Goal: Information Seeking & Learning: Learn about a topic

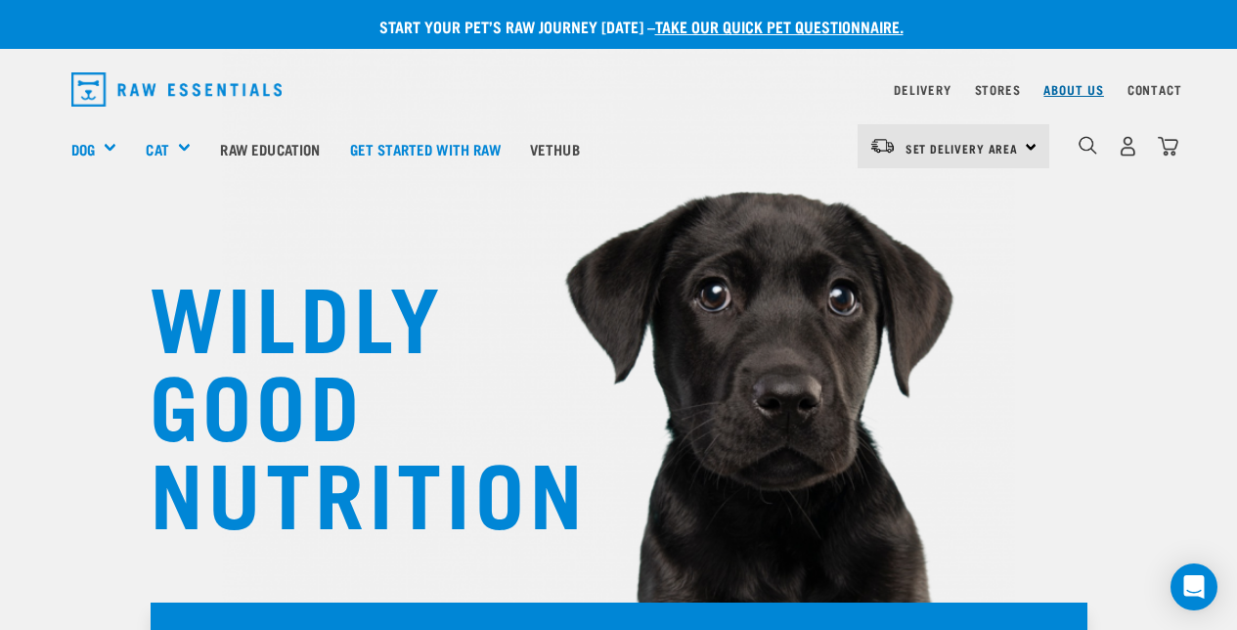
click at [1079, 89] on link "About Us" at bounding box center [1073, 89] width 60 height 7
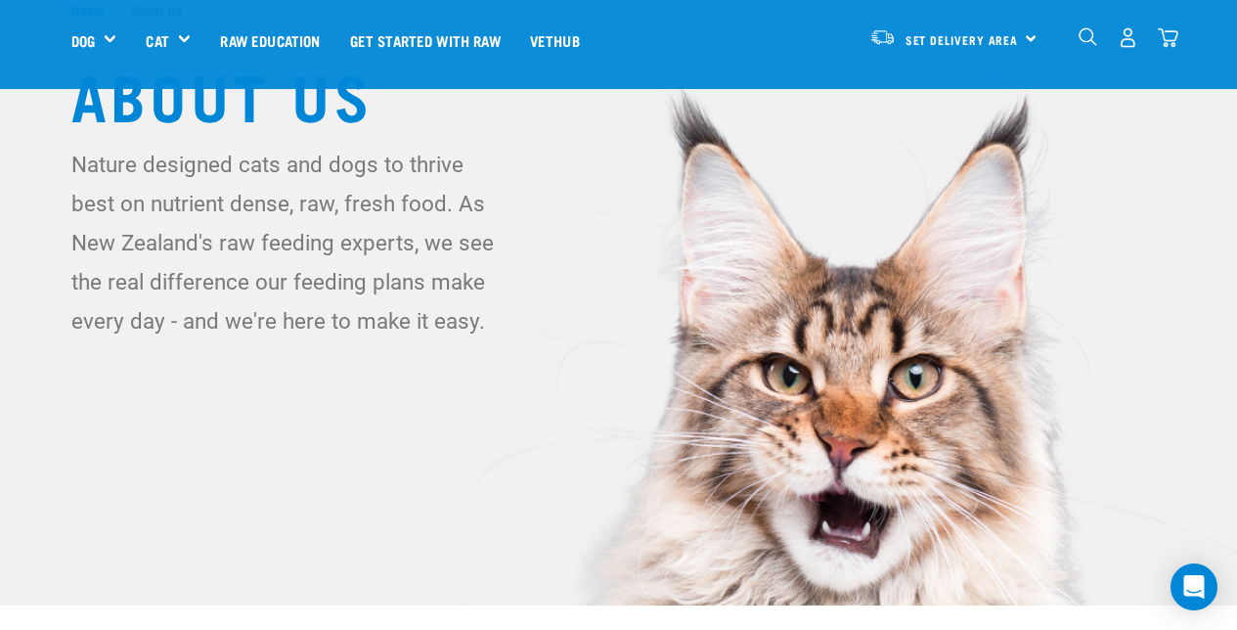
scroll to position [57, 0]
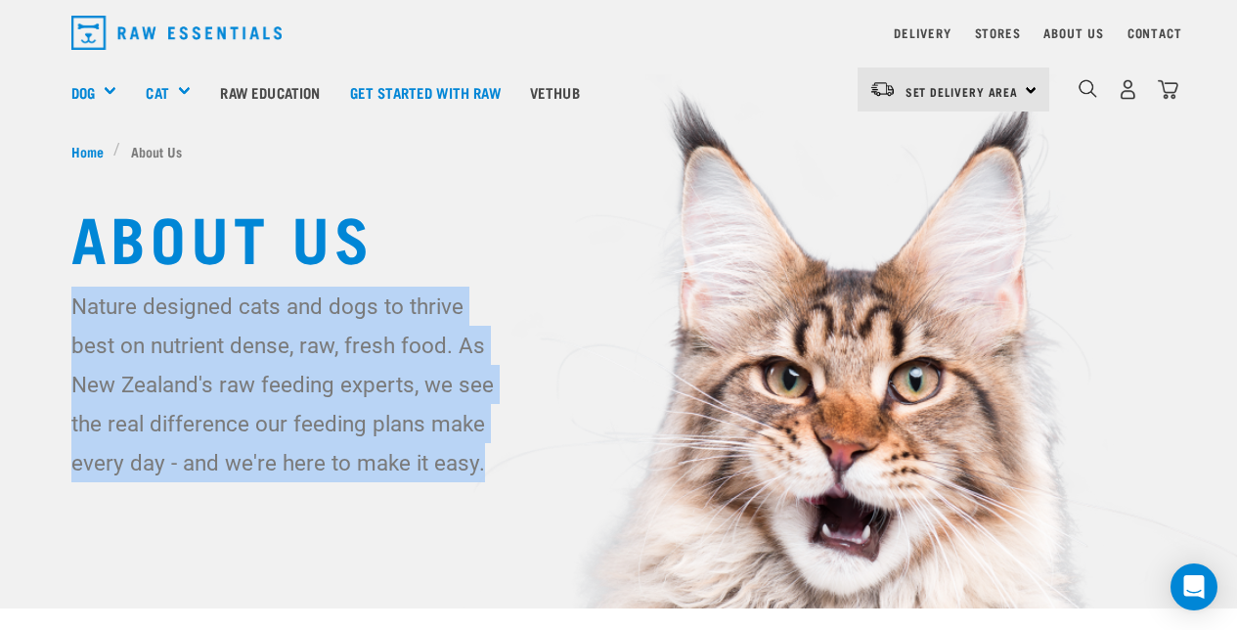
drag, startPoint x: 423, startPoint y: 467, endPoint x: 57, endPoint y: 301, distance: 402.6
click at [57, 301] on div "About Us Nature designed cats and dogs to thrive best on nutrient dense, raw, f…" at bounding box center [619, 341] width 1126 height 282
copy p "Nature designed cats and dogs to thrive best on nutrient dense, raw, fresh food…"
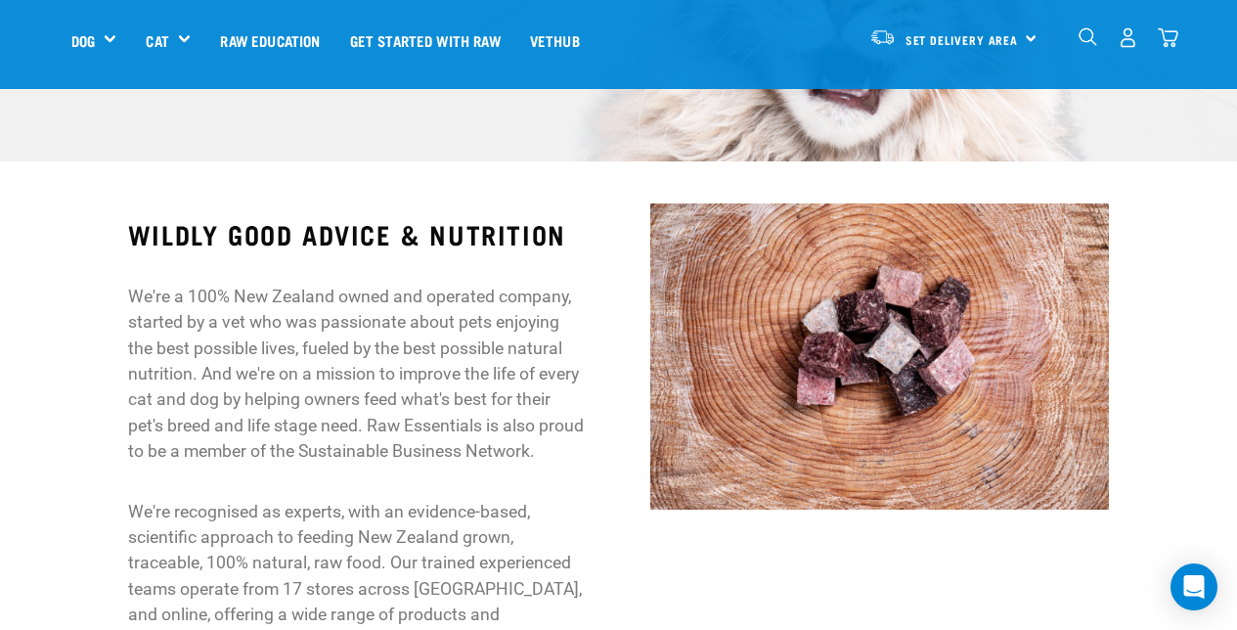
scroll to position [506, 0]
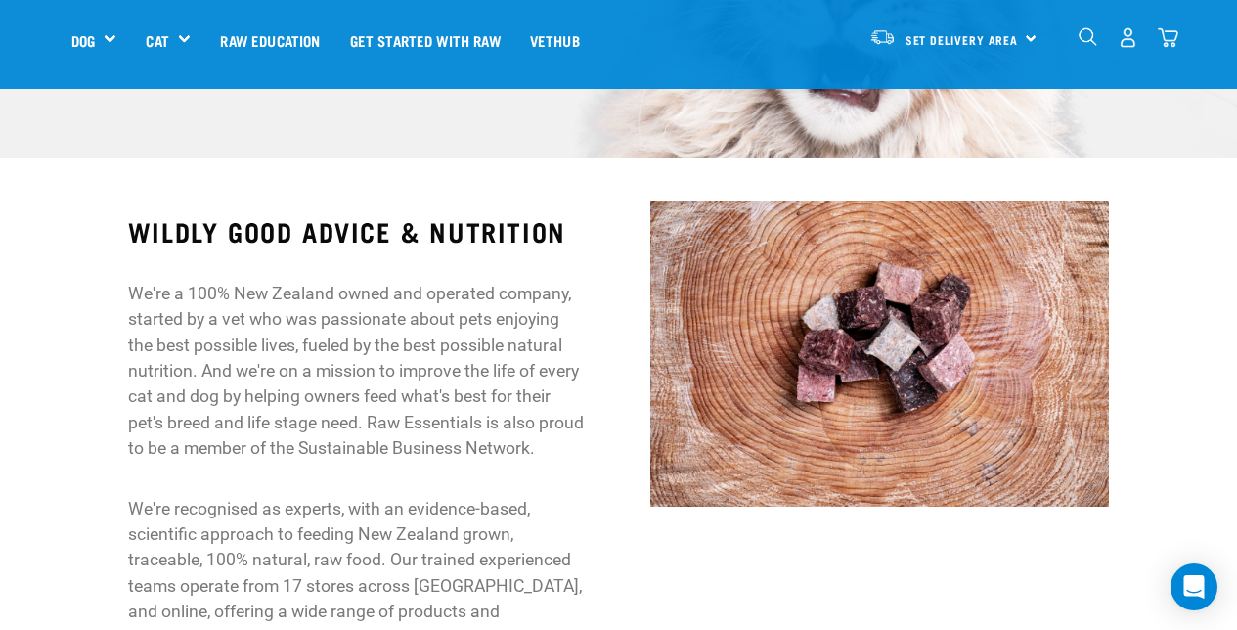
click at [128, 227] on h3 "WILDLY GOOD ADVICE & NUTRITION" at bounding box center [358, 231] width 460 height 30
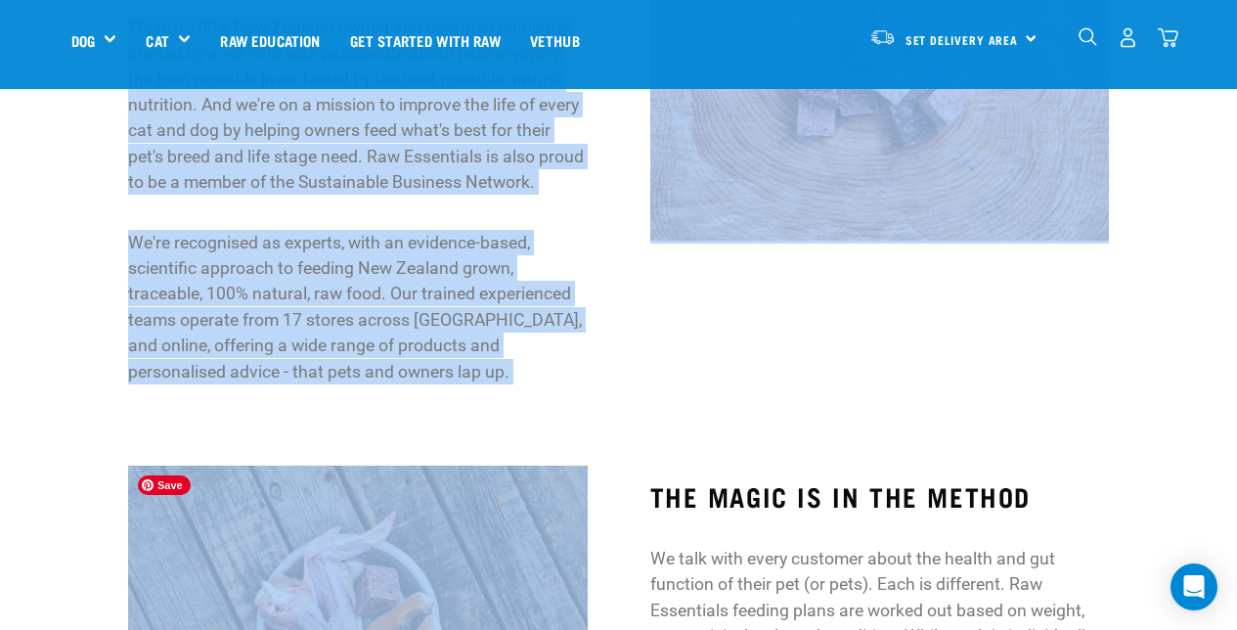
scroll to position [790, 0]
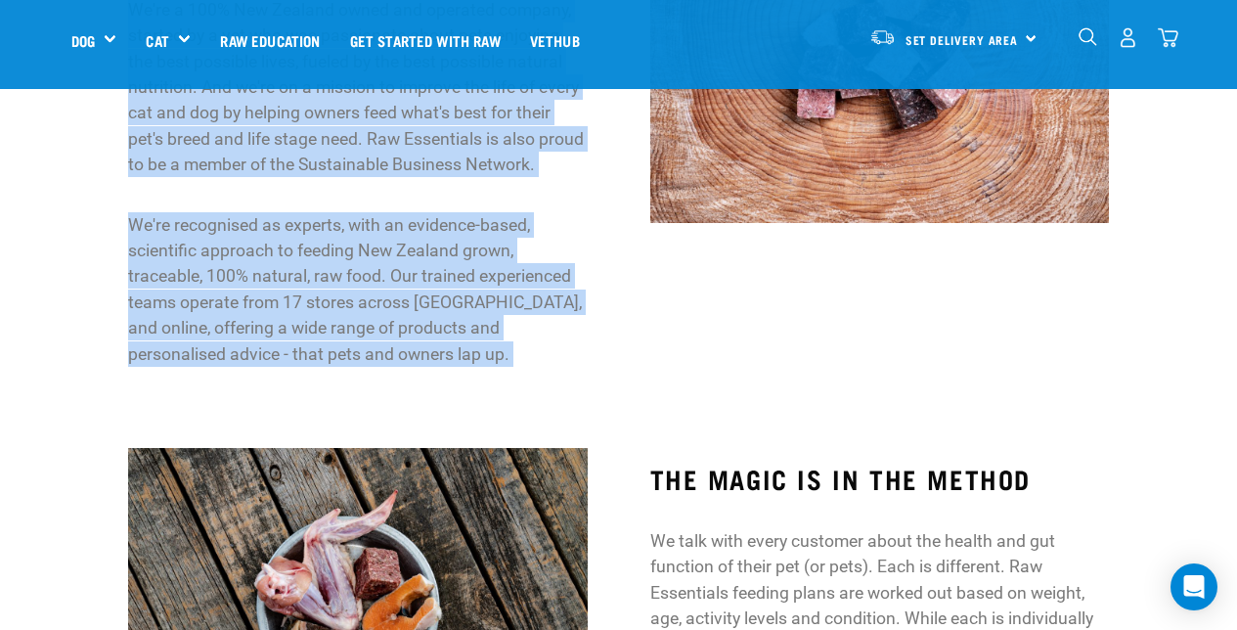
drag, startPoint x: 128, startPoint y: 227, endPoint x: 408, endPoint y: 353, distance: 306.8
click at [408, 353] on div "WILDLY GOOD ADVICE & NUTRITION We're a 100% New Zealand owned and operated comp…" at bounding box center [358, 150] width 460 height 434
copy div "WILDLY GOOD ADVICE & NUTRITION We're a 100% New Zealand owned and operated comp…"
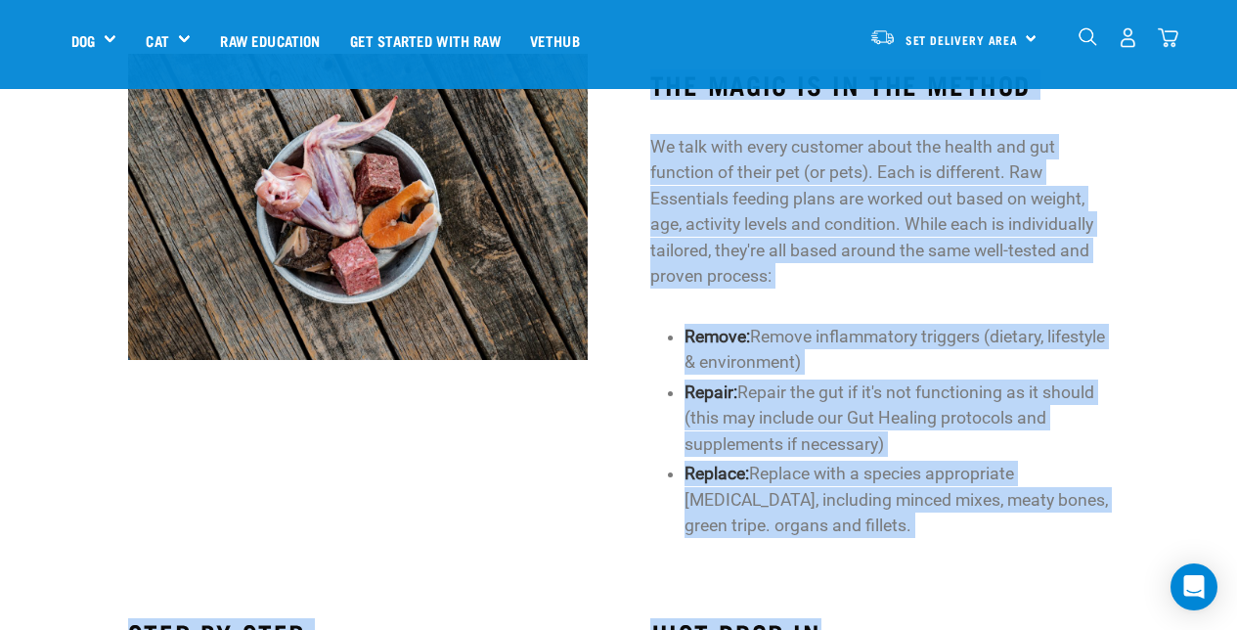
scroll to position [1232, 0]
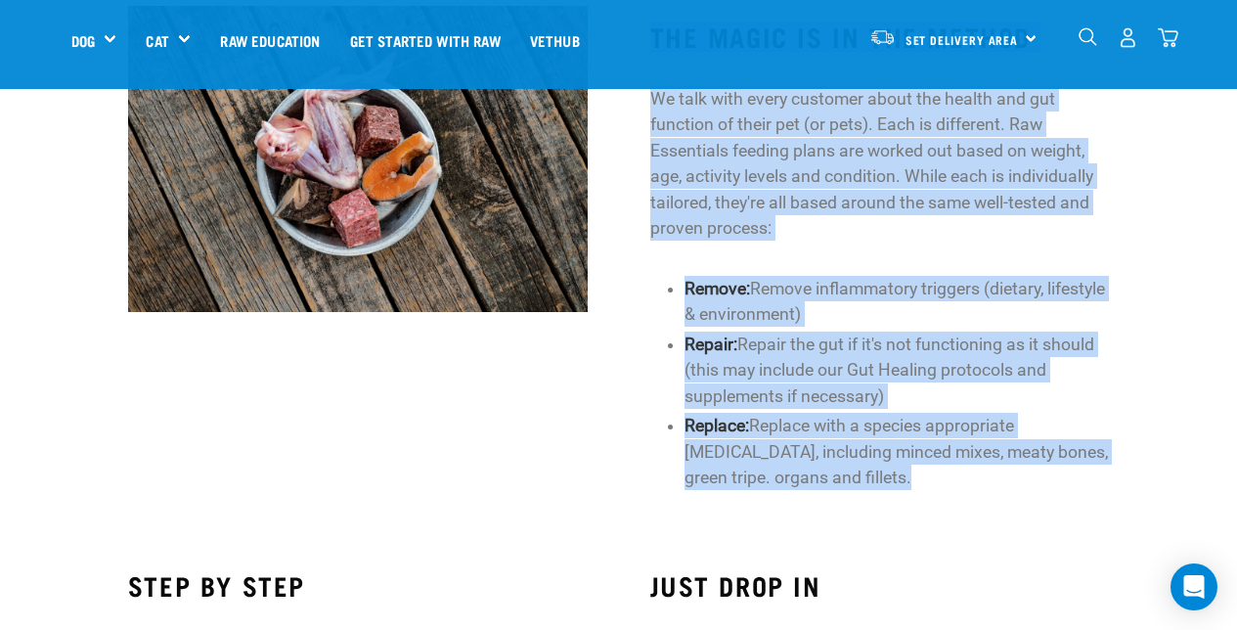
drag, startPoint x: 652, startPoint y: 222, endPoint x: 838, endPoint y: 486, distance: 322.8
click at [838, 486] on div "THE MAGIC IS IN THE METHOD We talk with every customer about the health and gut…" at bounding box center [880, 256] width 460 height 468
click at [838, 486] on li "Replace: Replace with a species appropriate raw food diet, including minced mix…" at bounding box center [896, 451] width 425 height 77
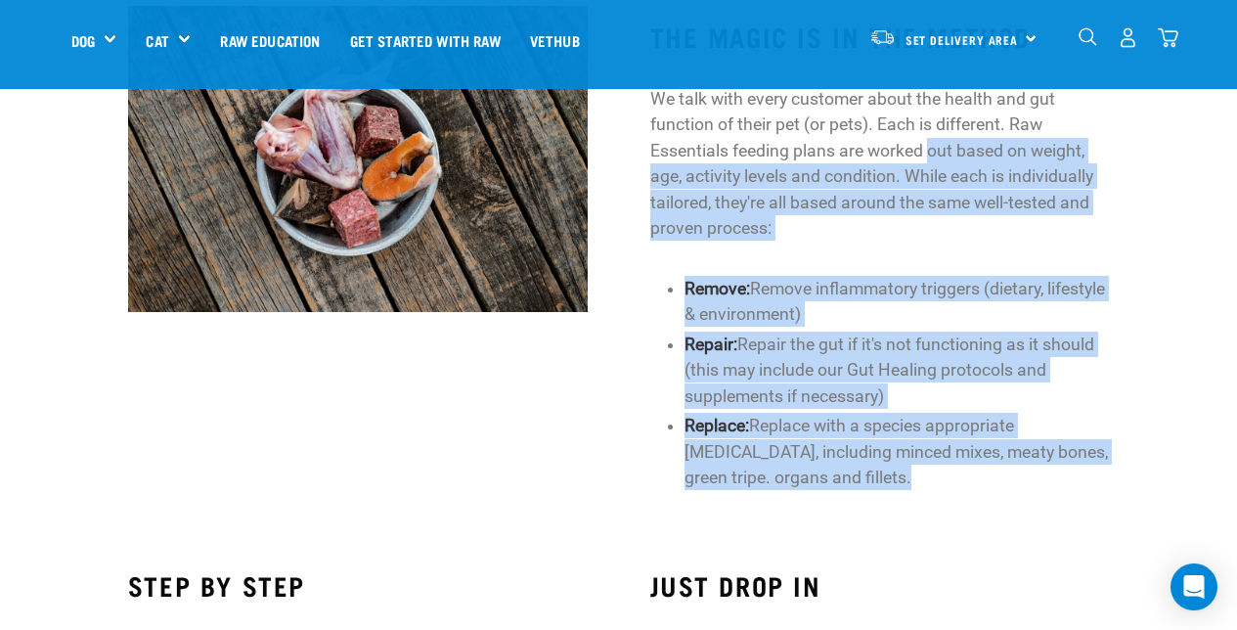
scroll to position [1164, 0]
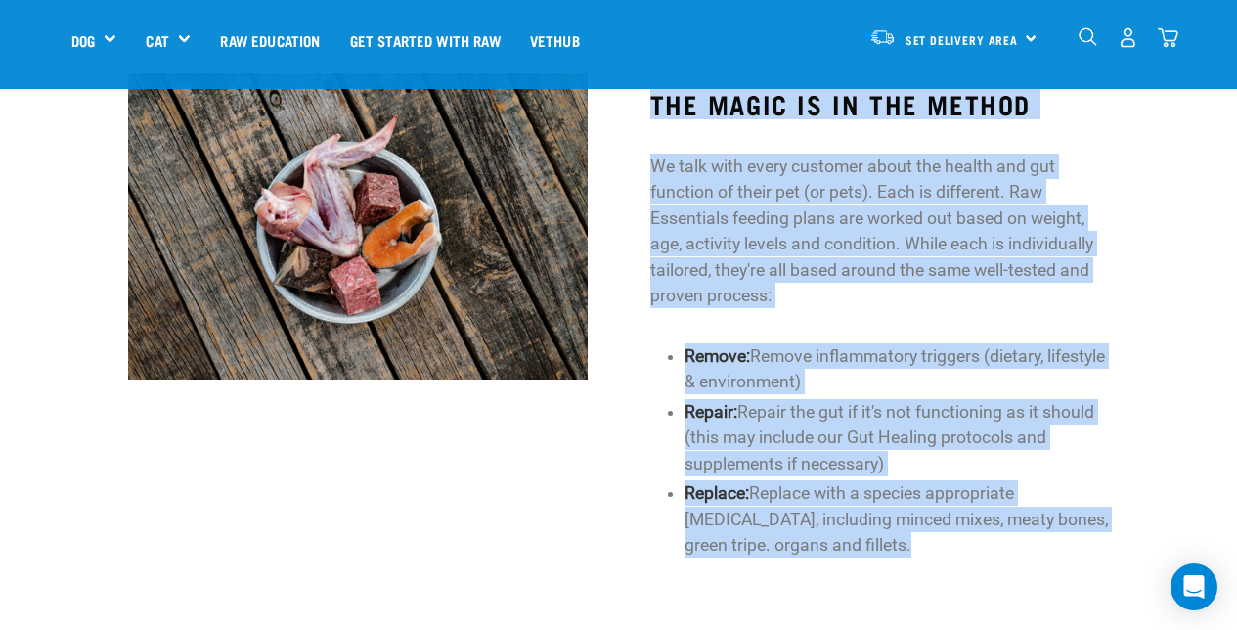
drag, startPoint x: 834, startPoint y: 480, endPoint x: 653, endPoint y: 97, distance: 423.8
click at [653, 97] on div "THE MAGIC IS IN THE METHOD We talk with every customer about the health and gut…" at bounding box center [880, 323] width 460 height 468
copy div "THE MAGIC IS IN THE METHOD We talk with every customer about the health and gut…"
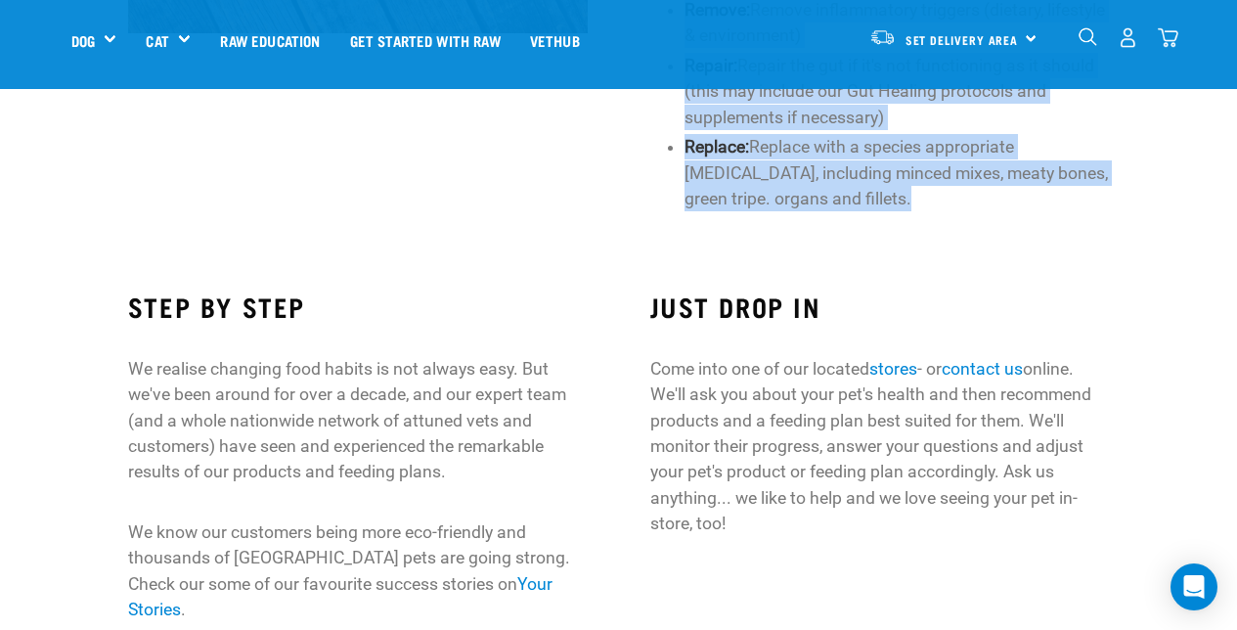
scroll to position [1606, 0]
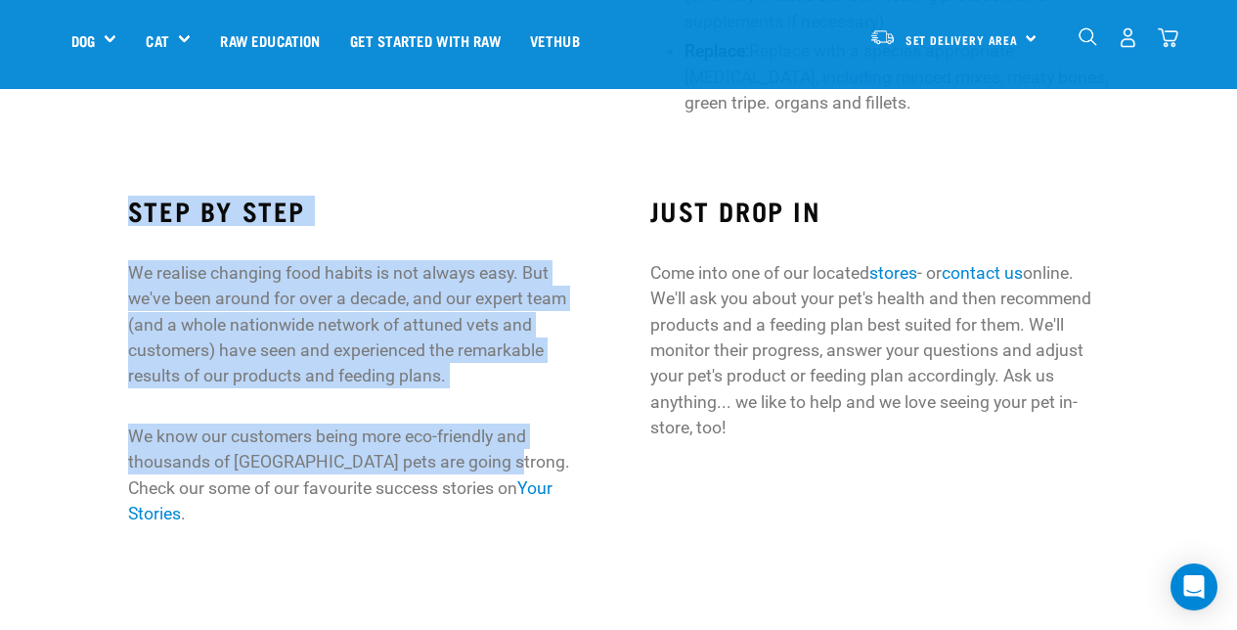
drag, startPoint x: 129, startPoint y: 205, endPoint x: 505, endPoint y: 466, distance: 457.3
click at [505, 466] on div "STEP BY STEP We realise changing food habits is not always easy. But we've been…" at bounding box center [358, 361] width 460 height 330
copy div "STEP BY STEP We realise changing food habits is not always easy. But we've been…"
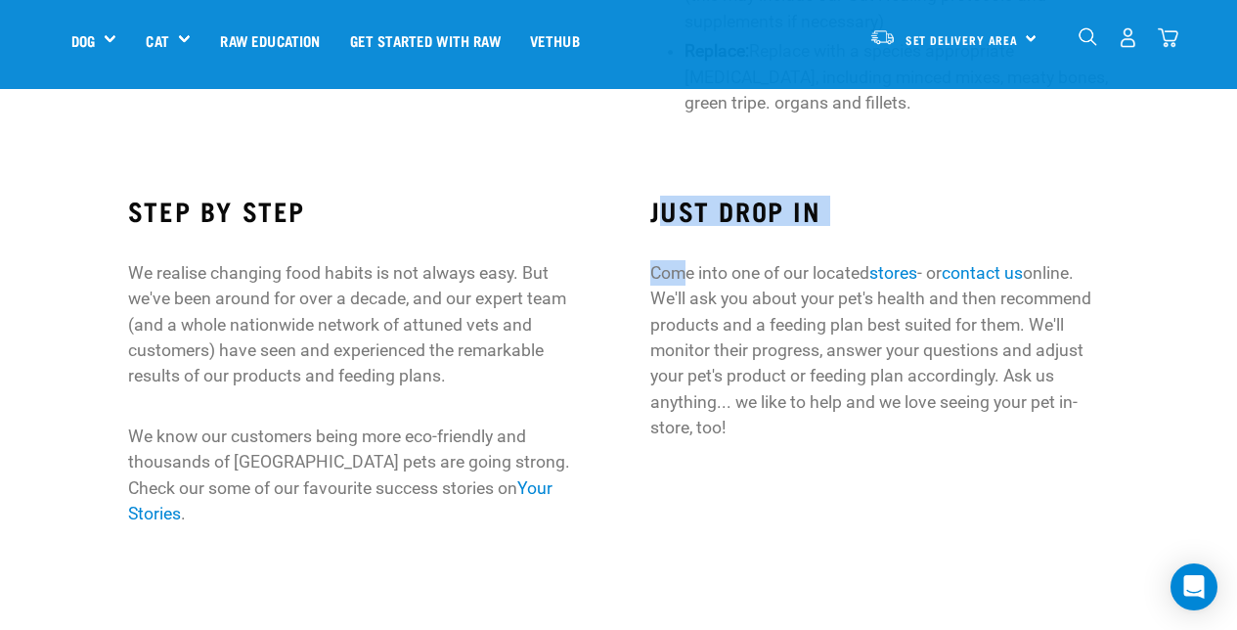
drag, startPoint x: 657, startPoint y: 208, endPoint x: 687, endPoint y: 261, distance: 60.9
click at [687, 261] on div "JUST DROP IN Come into one of our located stores - or contact us online. We'll …" at bounding box center [880, 318] width 460 height 245
click at [651, 208] on h3 "JUST DROP IN" at bounding box center [880, 211] width 460 height 30
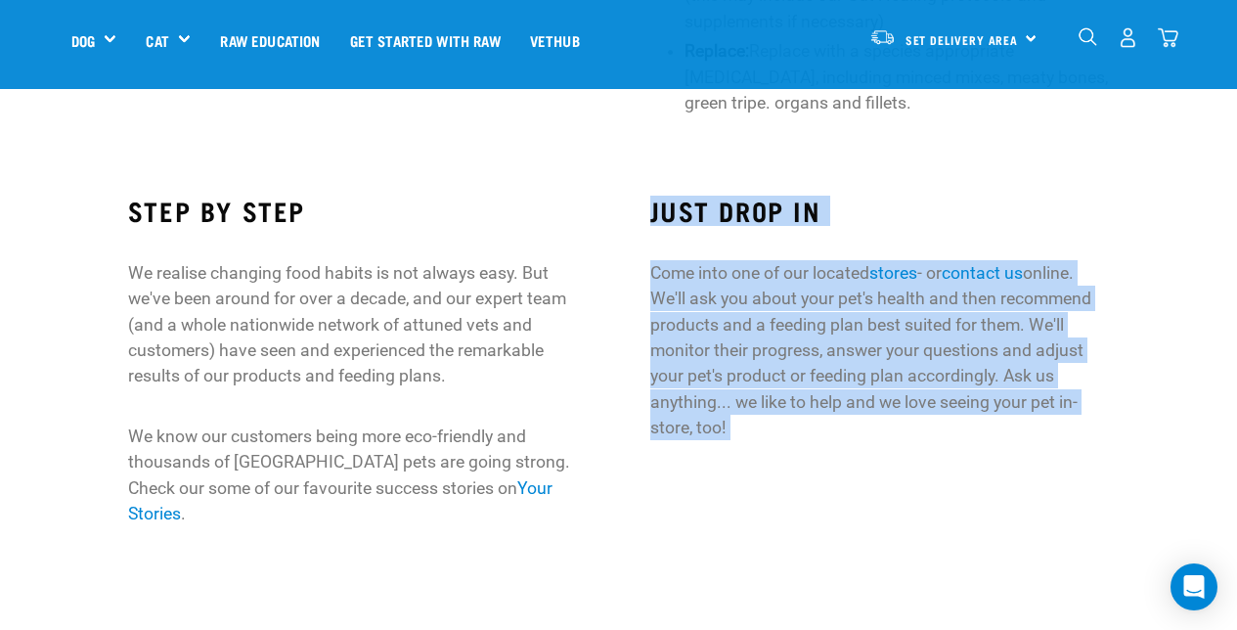
drag, startPoint x: 650, startPoint y: 207, endPoint x: 777, endPoint y: 420, distance: 248.2
click at [777, 420] on div "JUST DROP IN Come into one of our located stores - or contact us online. We'll …" at bounding box center [880, 318] width 460 height 245
copy div "JUST DROP IN Come into one of our located stores - or contact us online. We'll …"
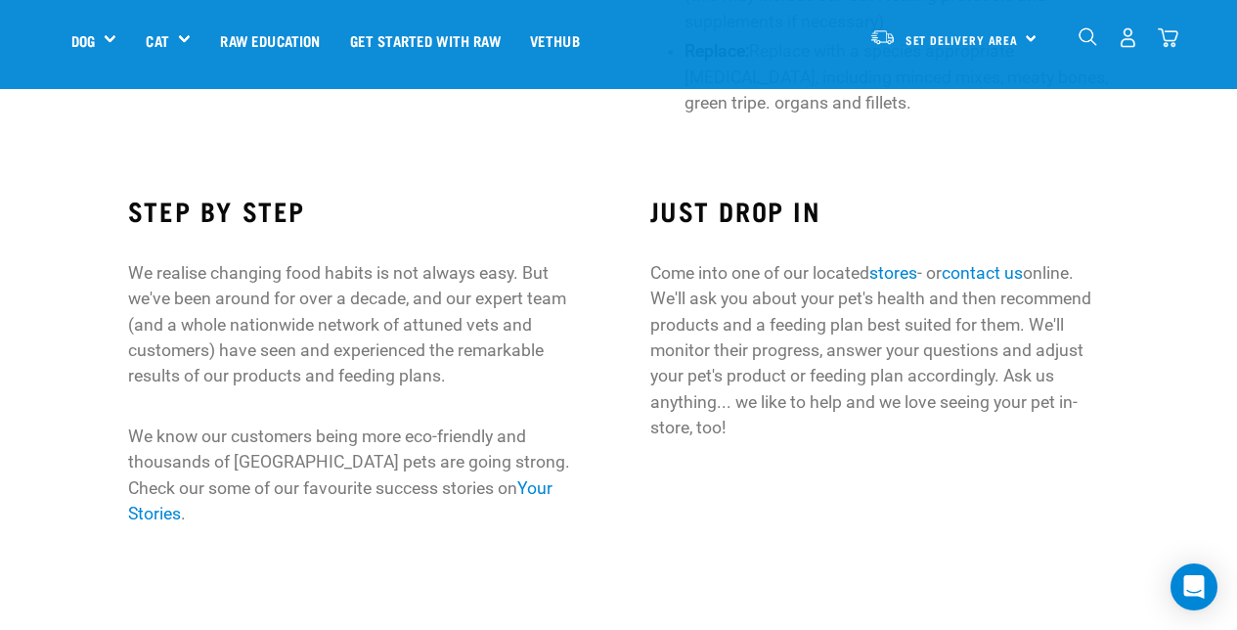
click at [896, 274] on link "stores" at bounding box center [893, 273] width 48 height 20
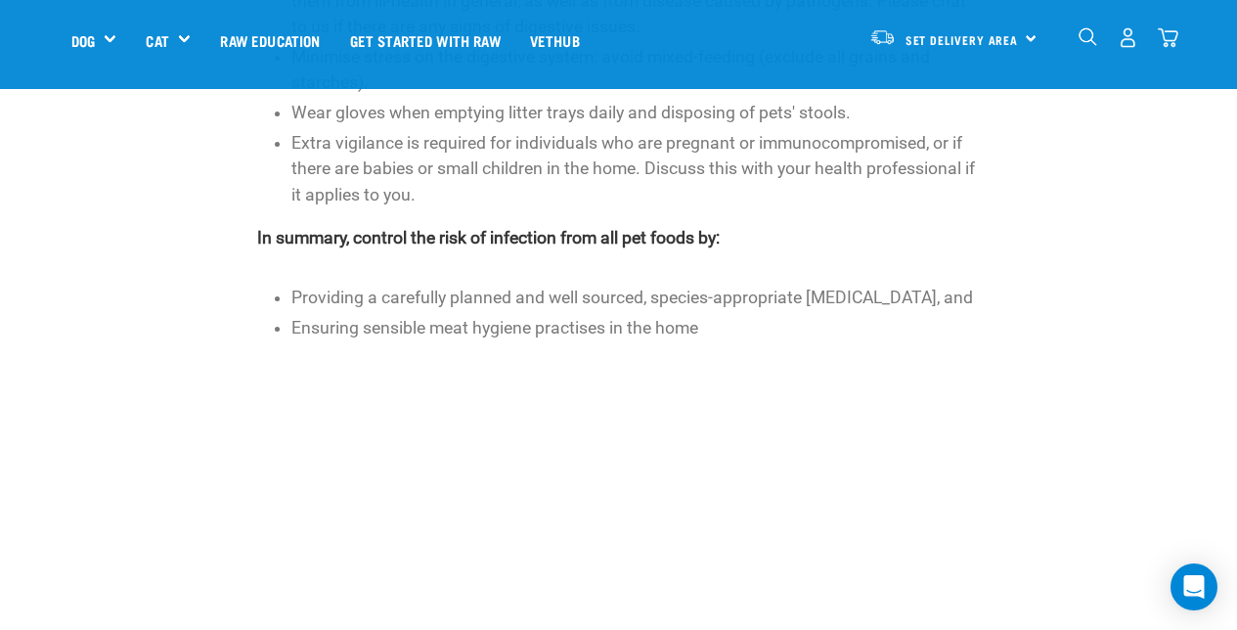
scroll to position [1215, 0]
